Goal: Information Seeking & Learning: Understand process/instructions

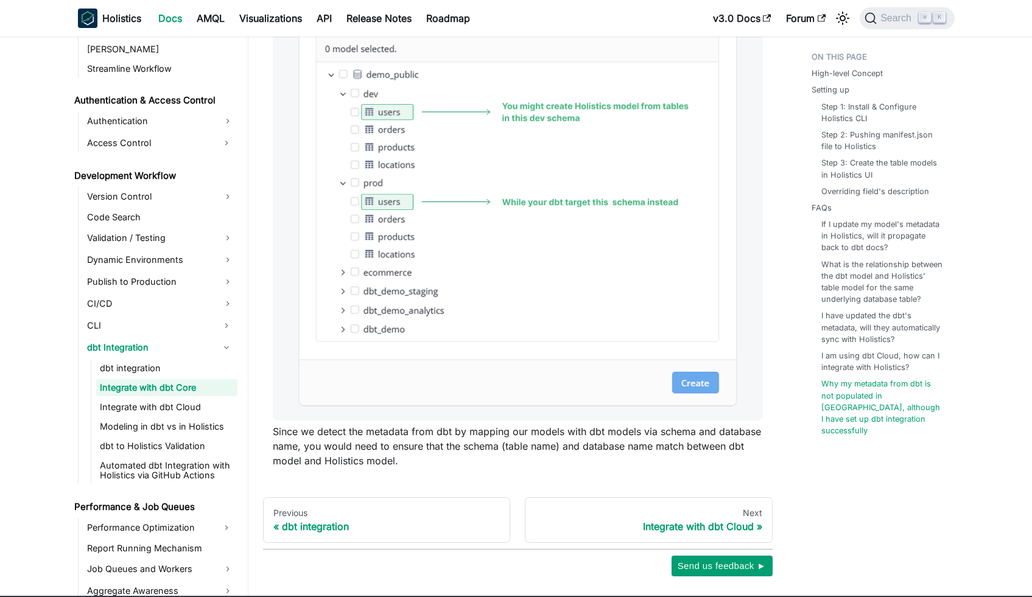
scroll to position [3731, 0]
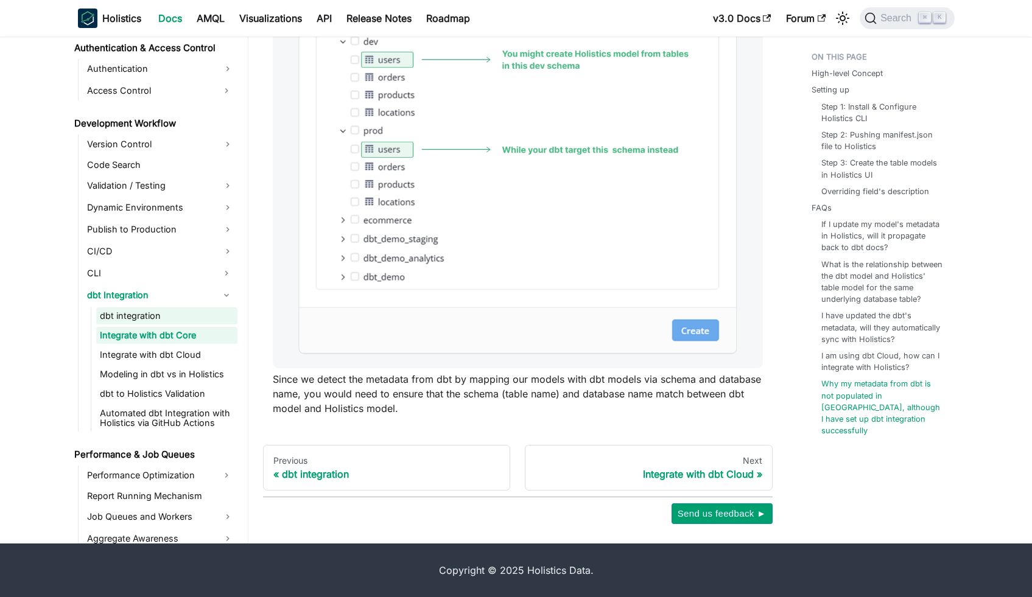
click at [141, 312] on link "dbt integration" at bounding box center [166, 316] width 141 height 17
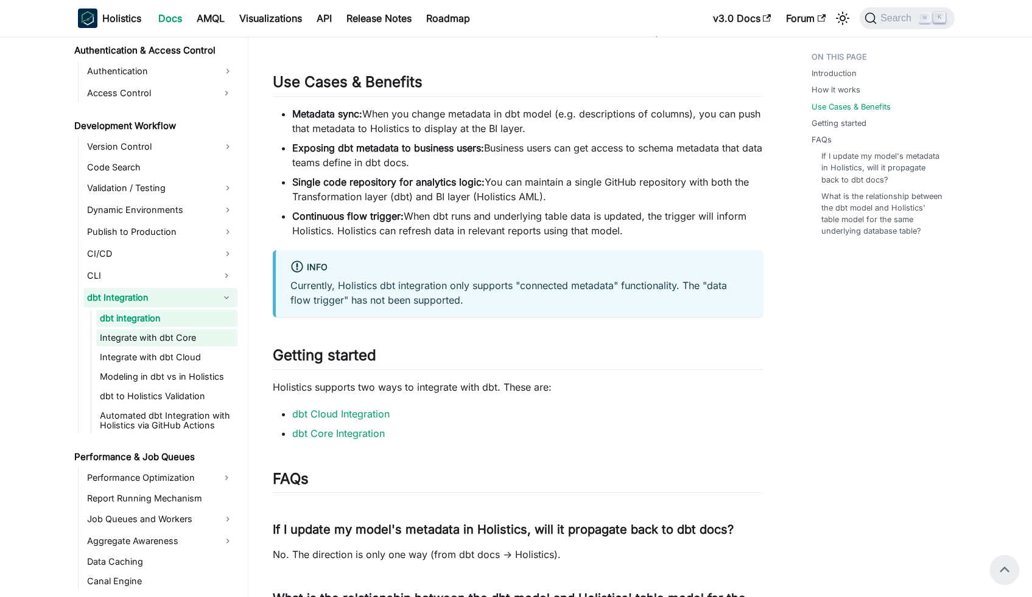
scroll to position [787, 0]
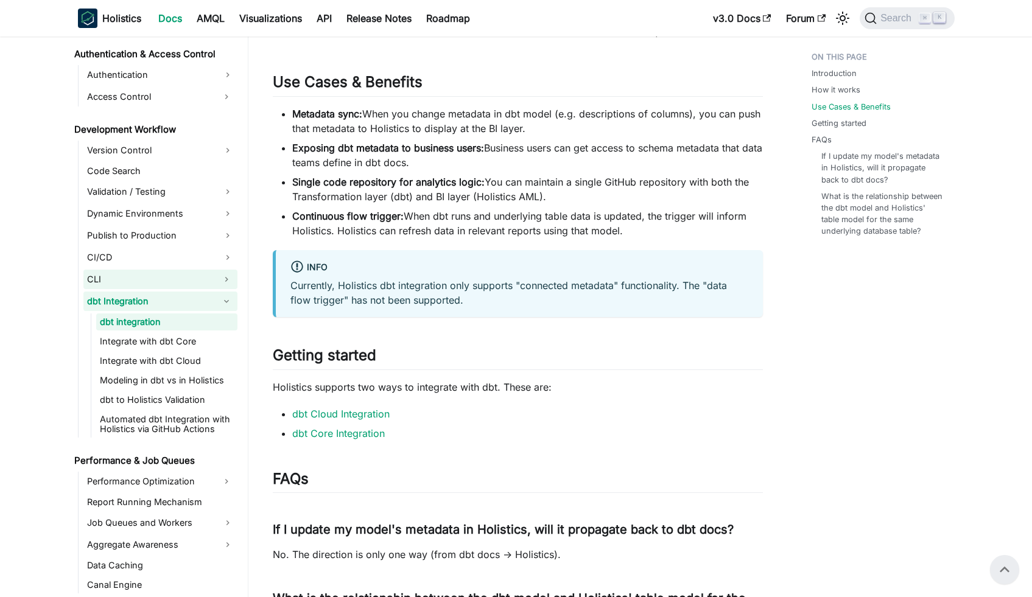
click at [154, 272] on link "CLI" at bounding box center [149, 279] width 132 height 19
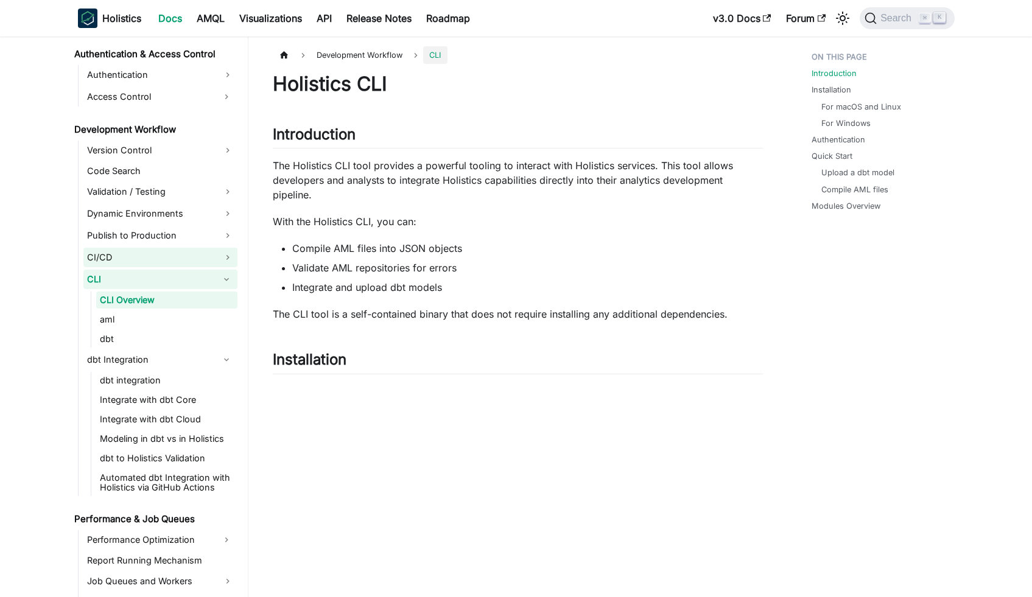
click at [157, 257] on link "CI/CD" at bounding box center [160, 257] width 154 height 19
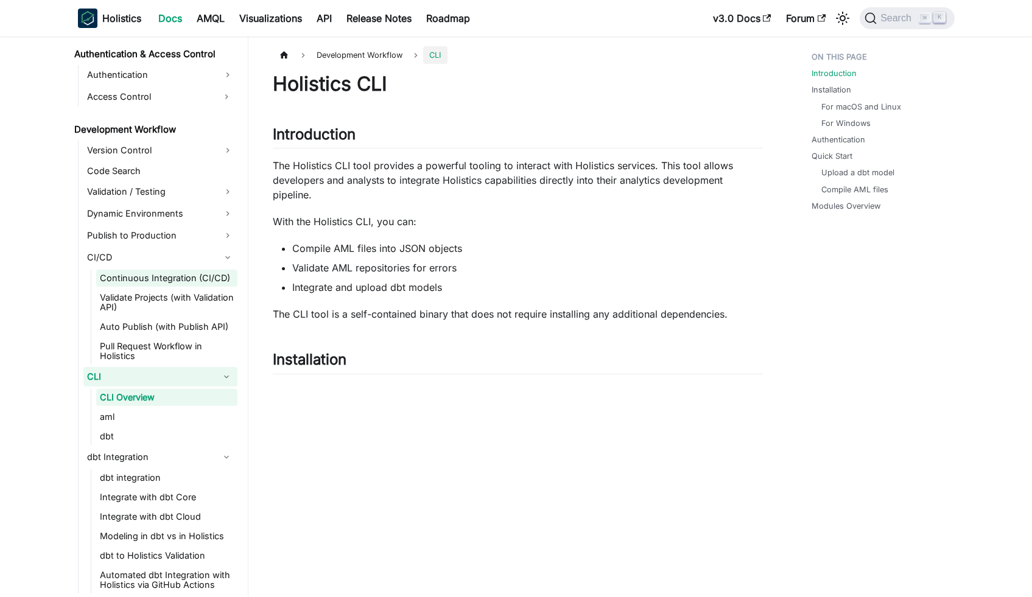
click at [178, 282] on link "Continuous Integration (CI/CD)" at bounding box center [166, 278] width 141 height 17
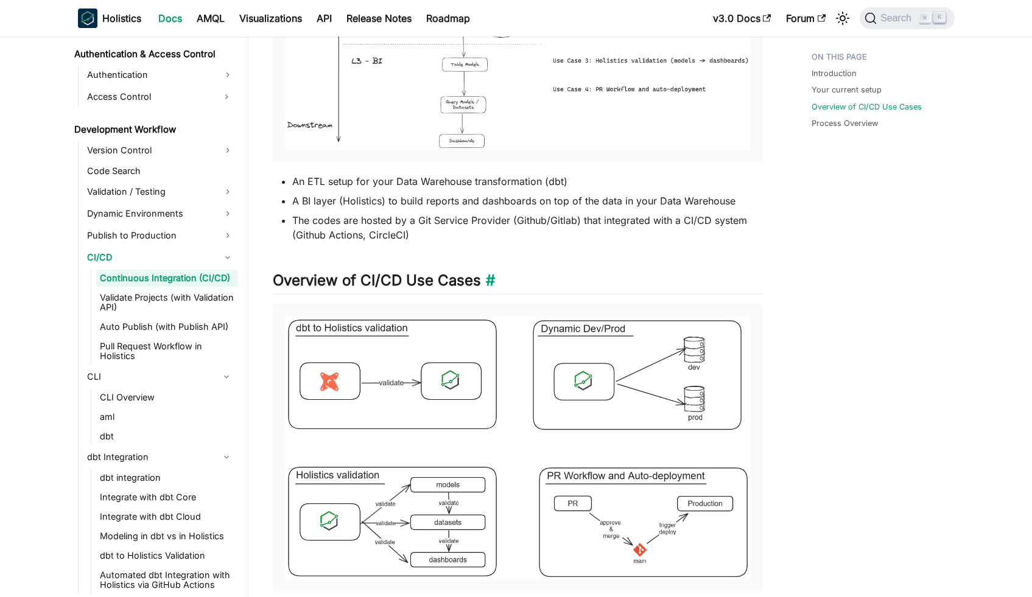
scroll to position [357, 0]
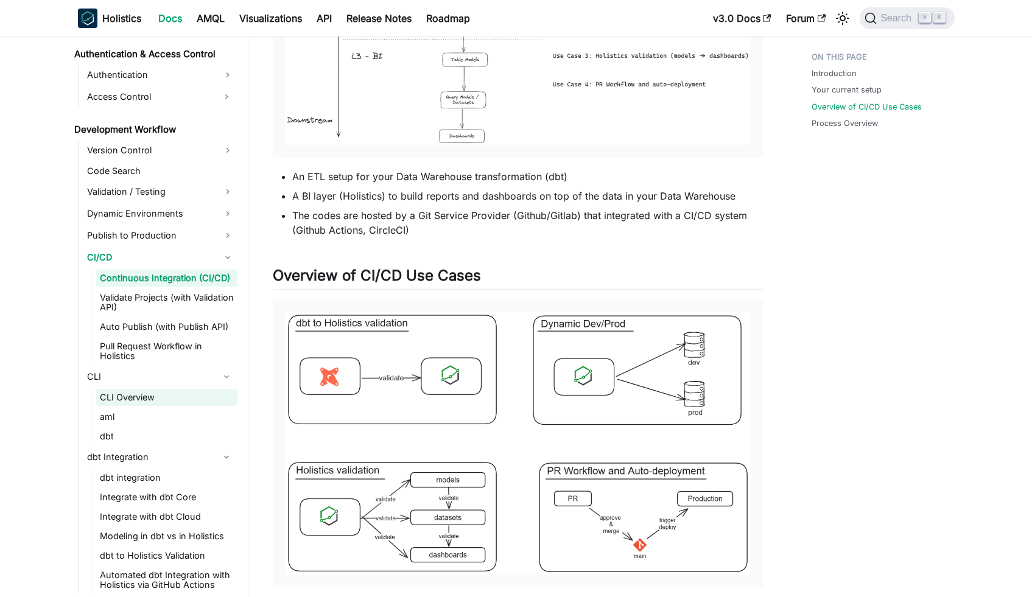
click at [153, 393] on link "CLI Overview" at bounding box center [166, 397] width 141 height 17
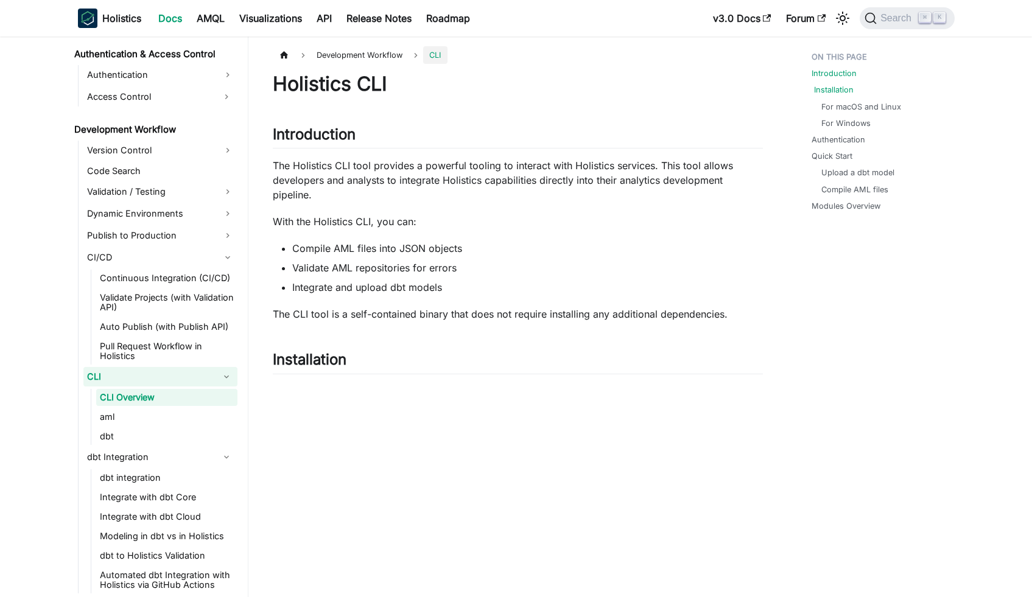
click at [850, 91] on link "Installation" at bounding box center [834, 90] width 40 height 12
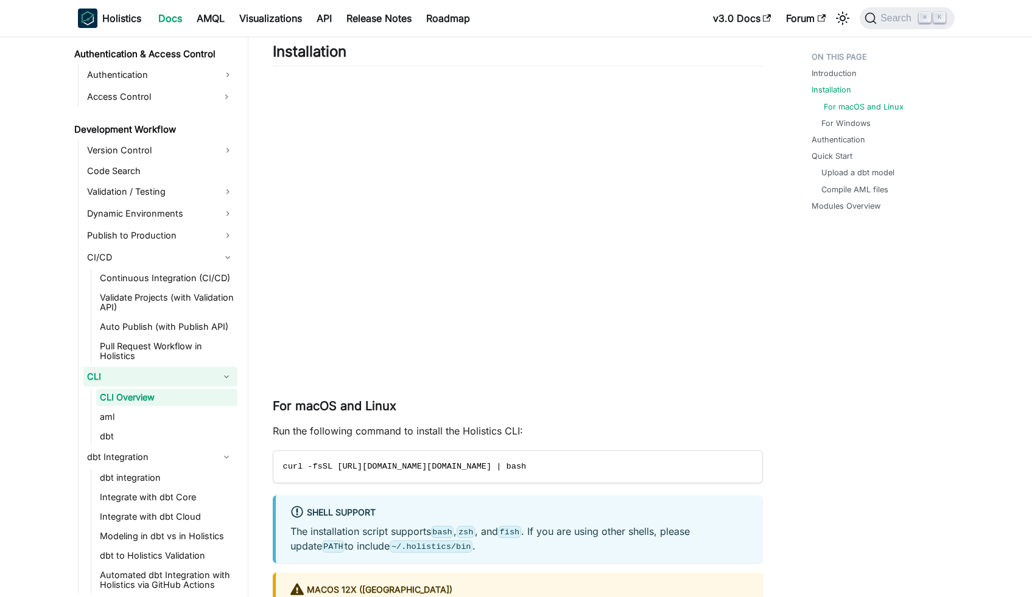
click at [853, 110] on link "For macOS and Linux" at bounding box center [864, 107] width 80 height 12
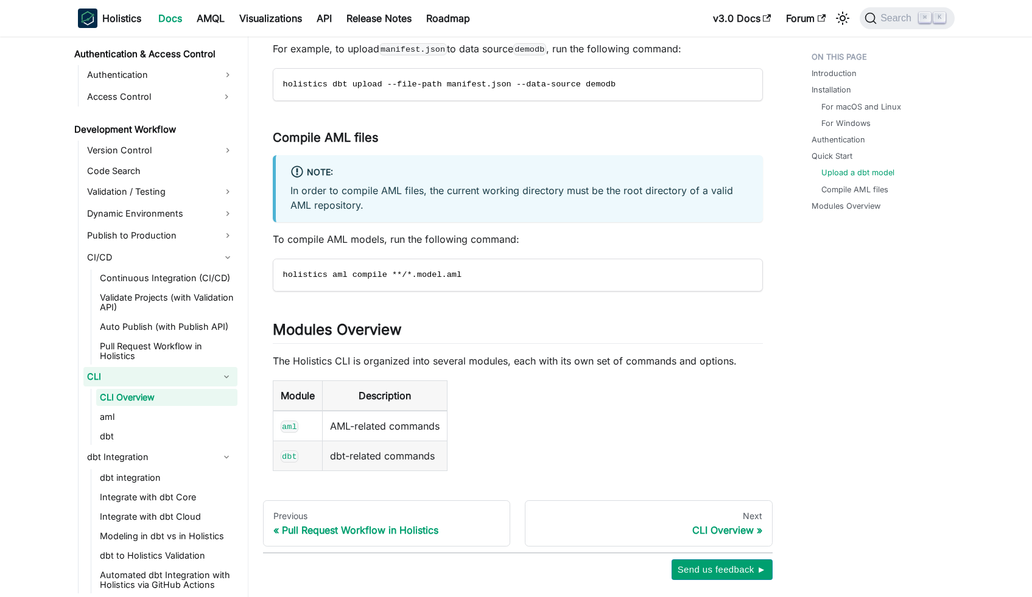
scroll to position [1971, 0]
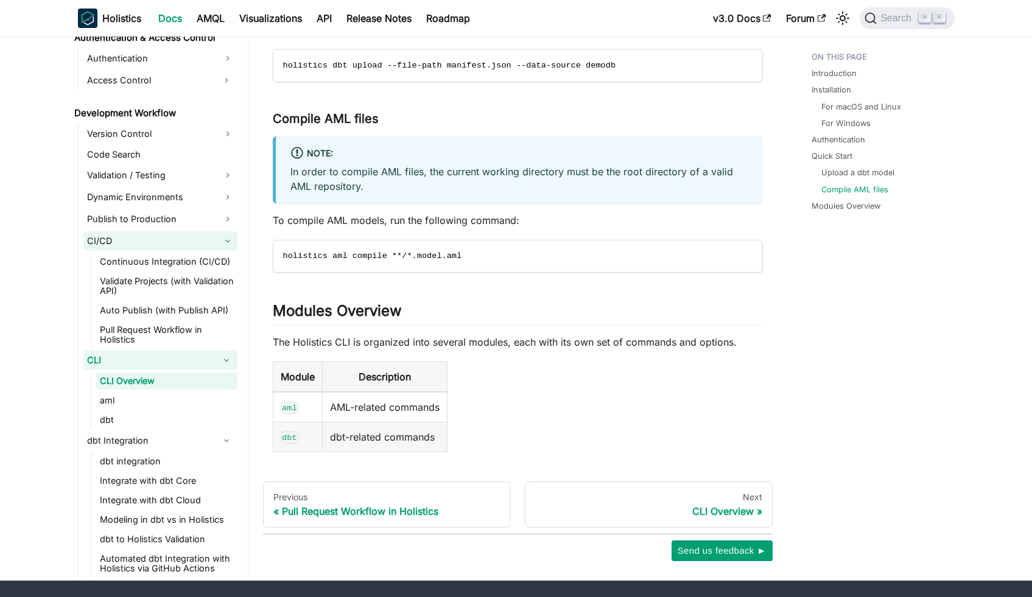
click at [124, 251] on link "CI/CD" at bounding box center [160, 240] width 154 height 19
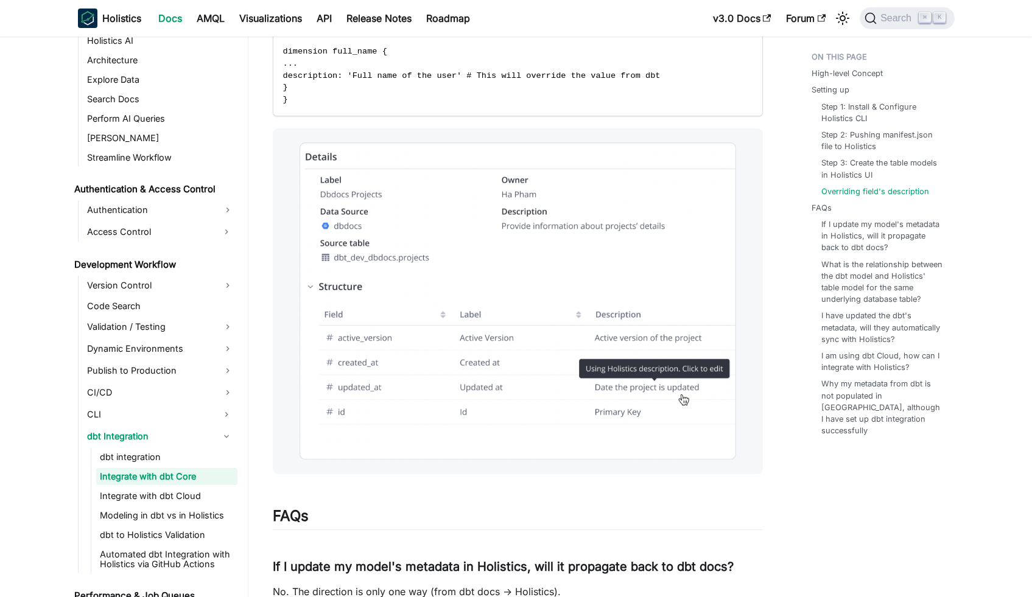
scroll to position [2488, 0]
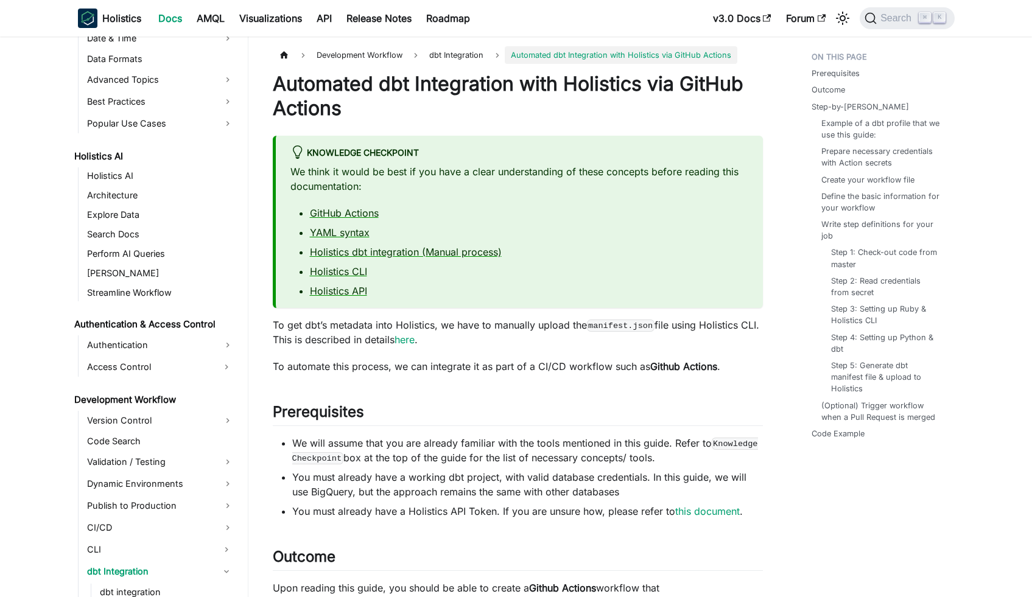
click at [505, 174] on p "We think it would be best if you have a clear understanding of these concepts b…" at bounding box center [519, 178] width 458 height 29
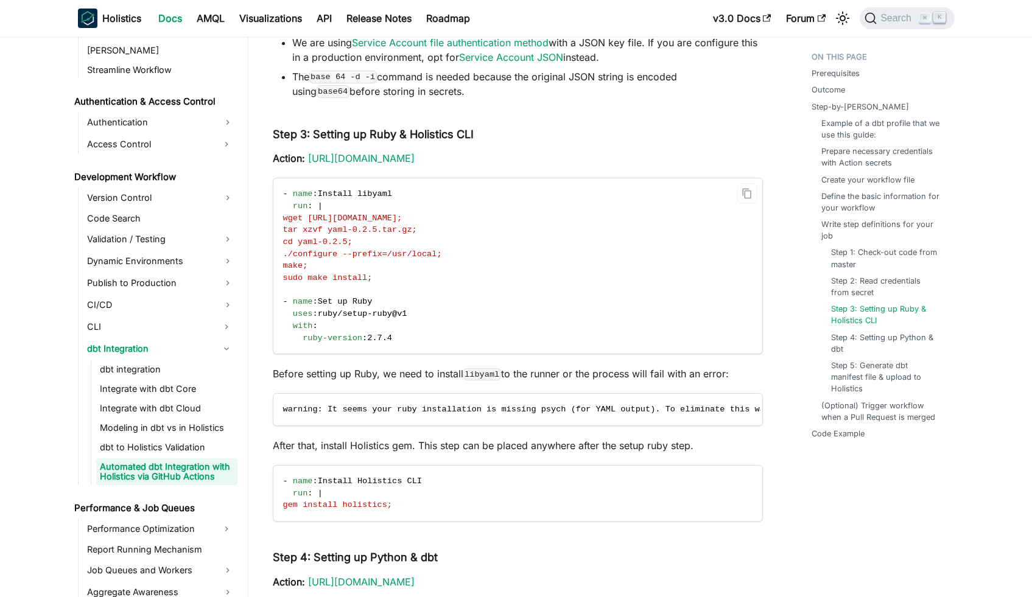
scroll to position [2967, 0]
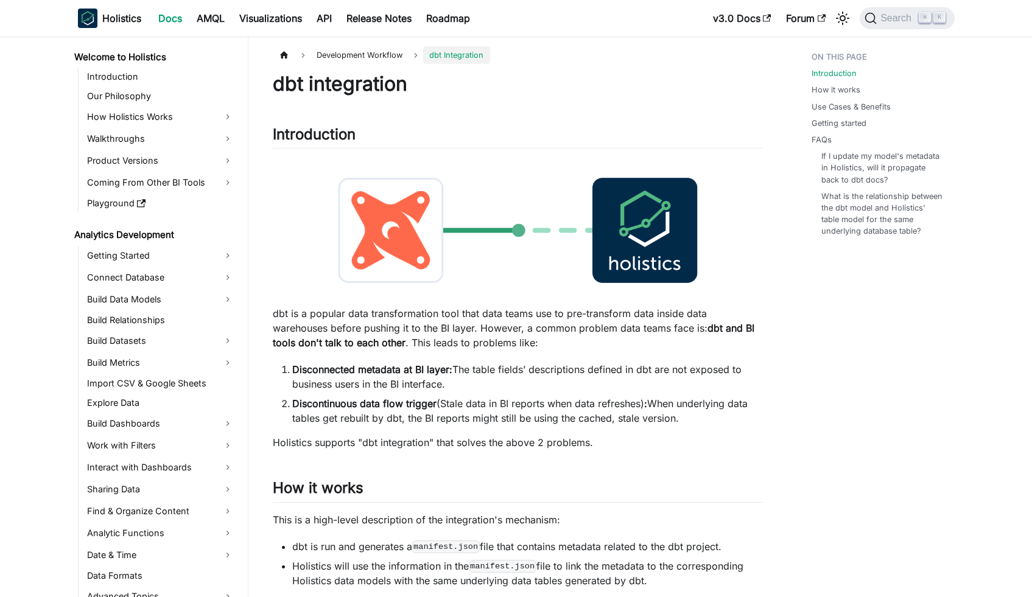
scroll to position [633, 0]
